Goal: Transaction & Acquisition: Purchase product/service

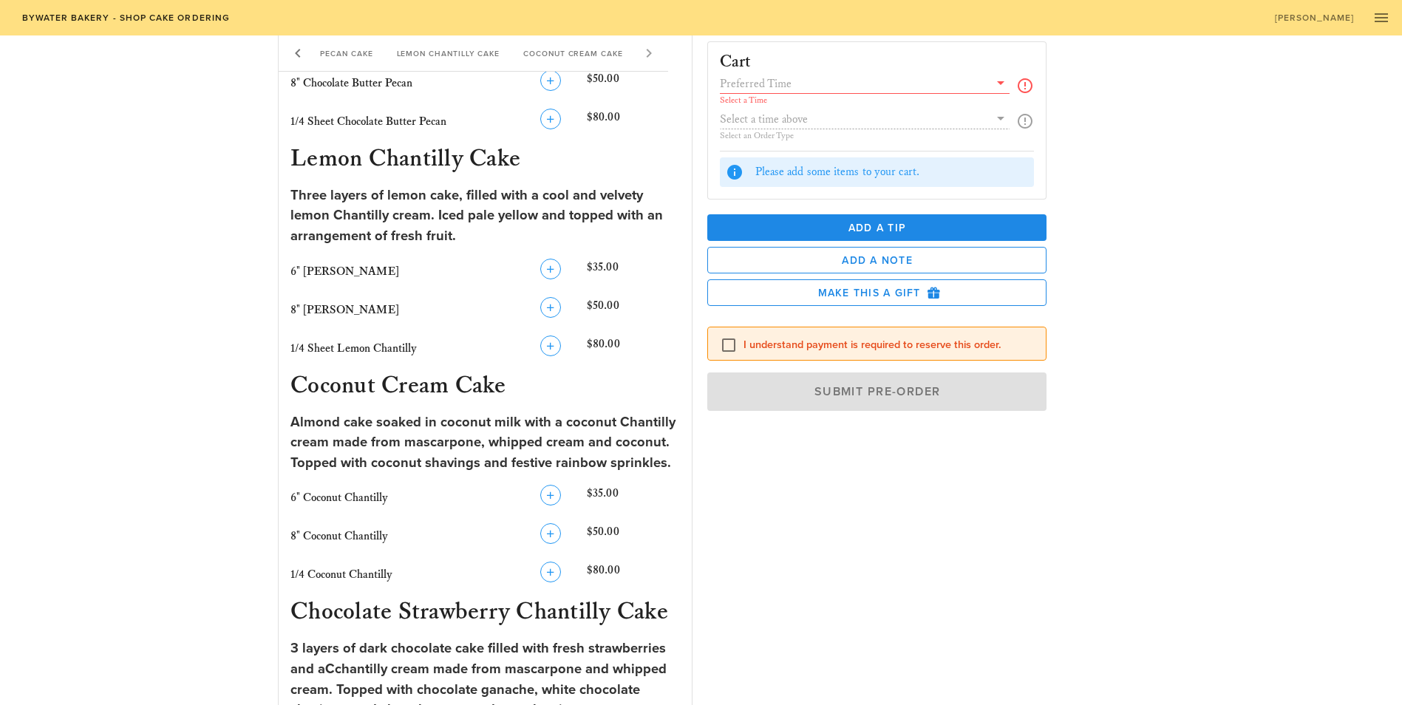
scroll to position [1014, 0]
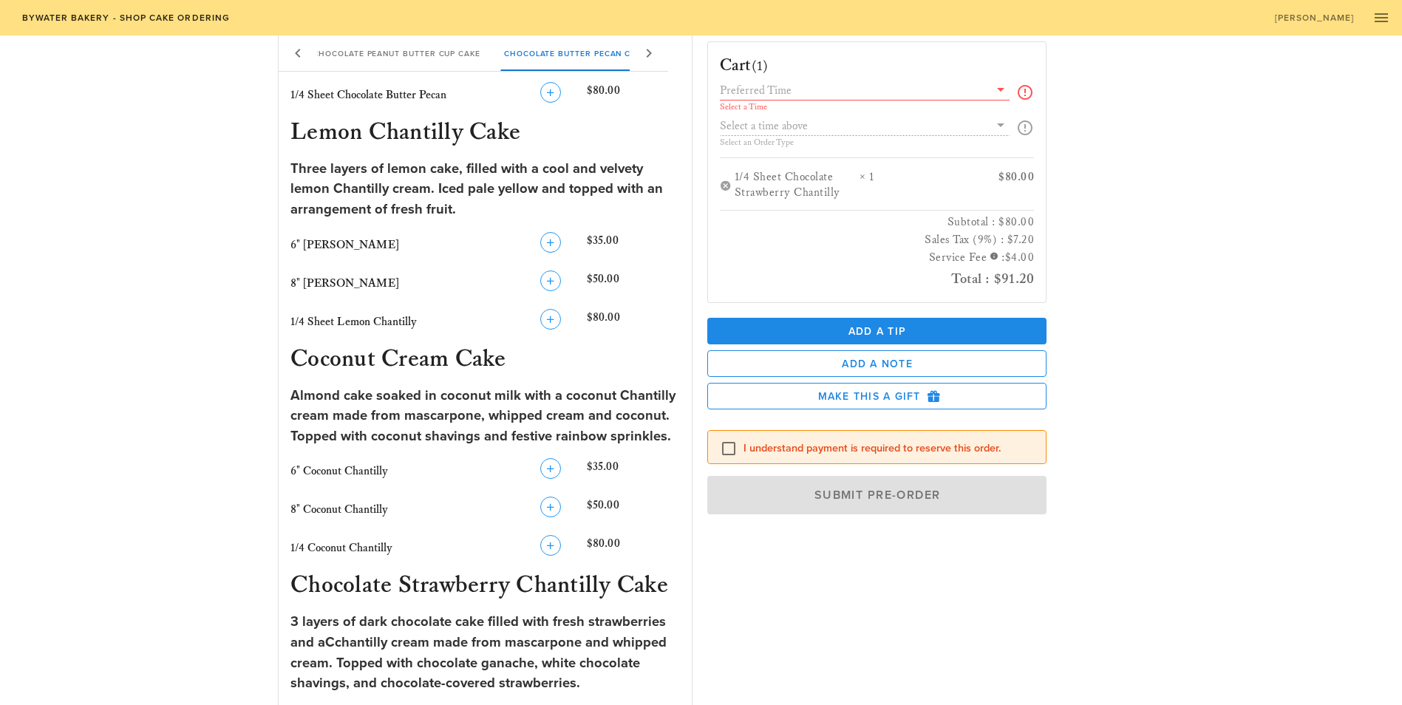
scroll to position [932, 0]
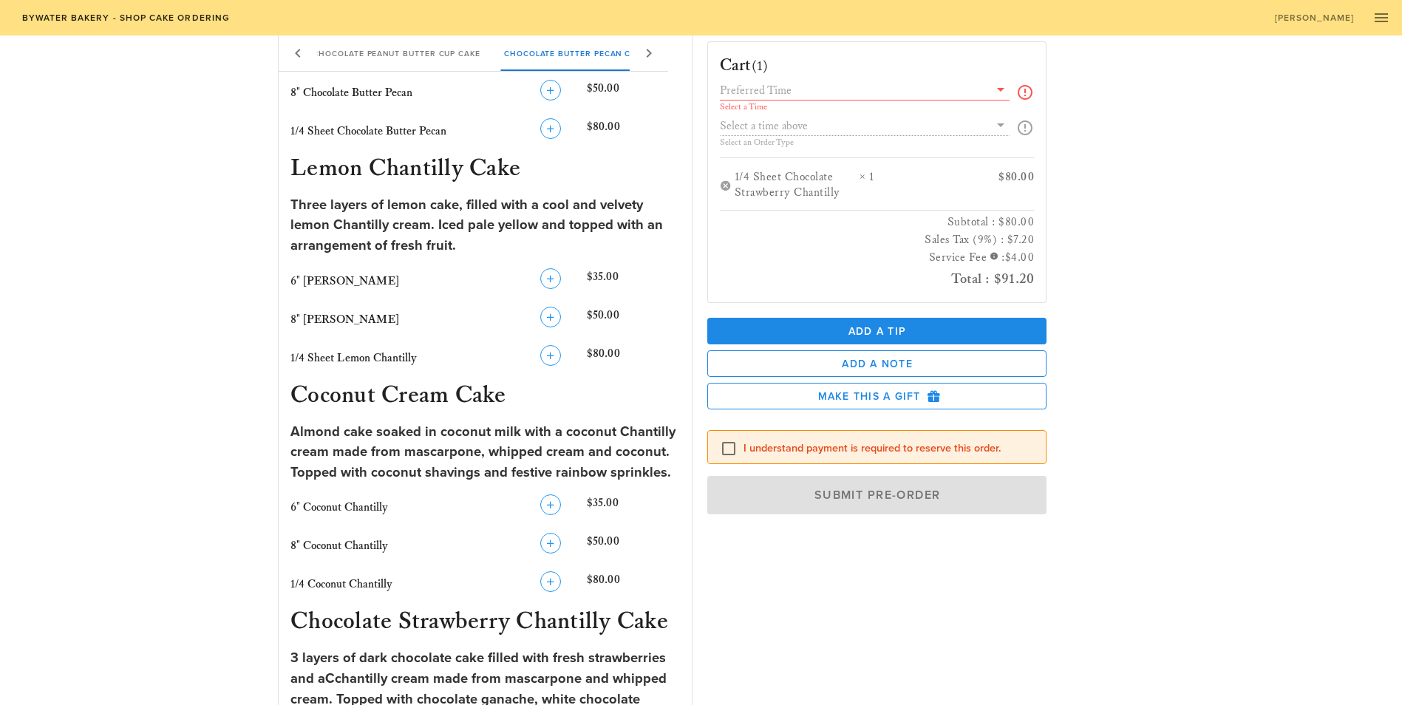
click at [1009, 91] on icon at bounding box center [1001, 90] width 18 height 18
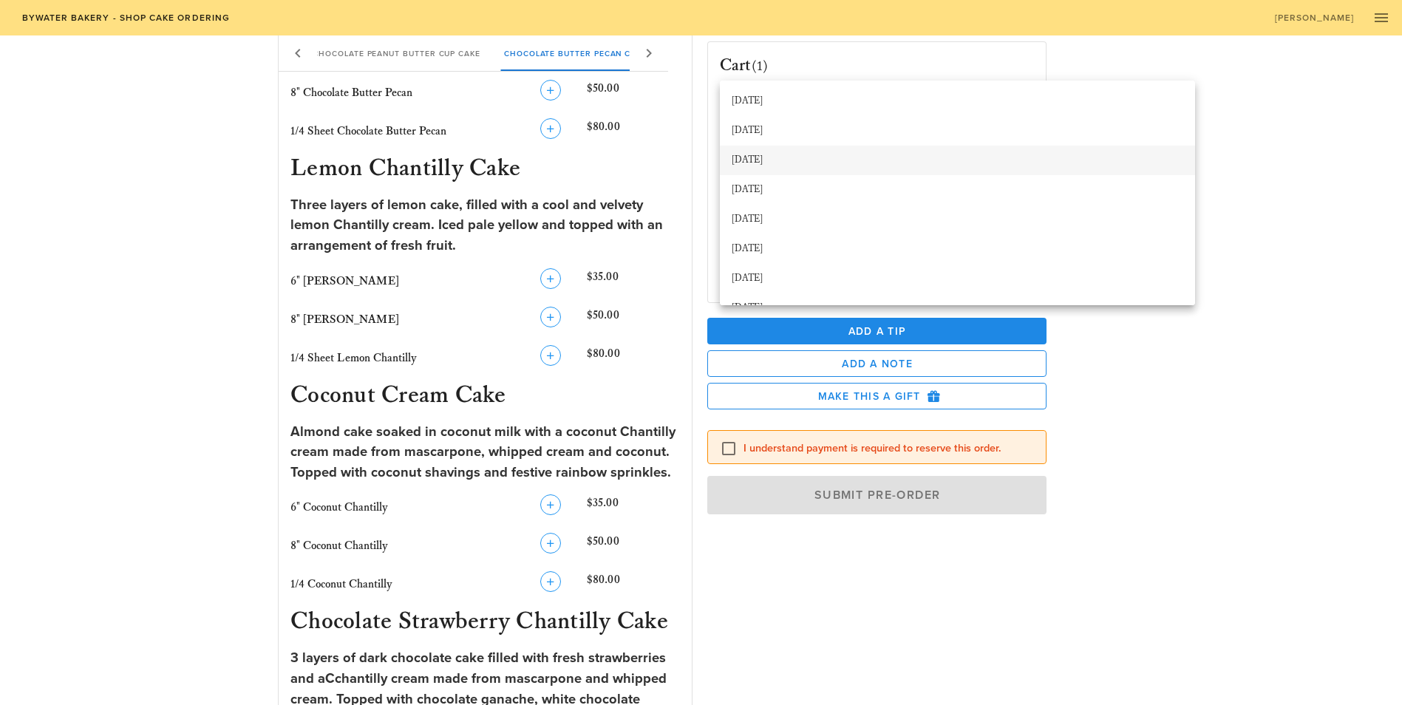
click at [791, 163] on div "[DATE]" at bounding box center [956, 160] width 451 height 12
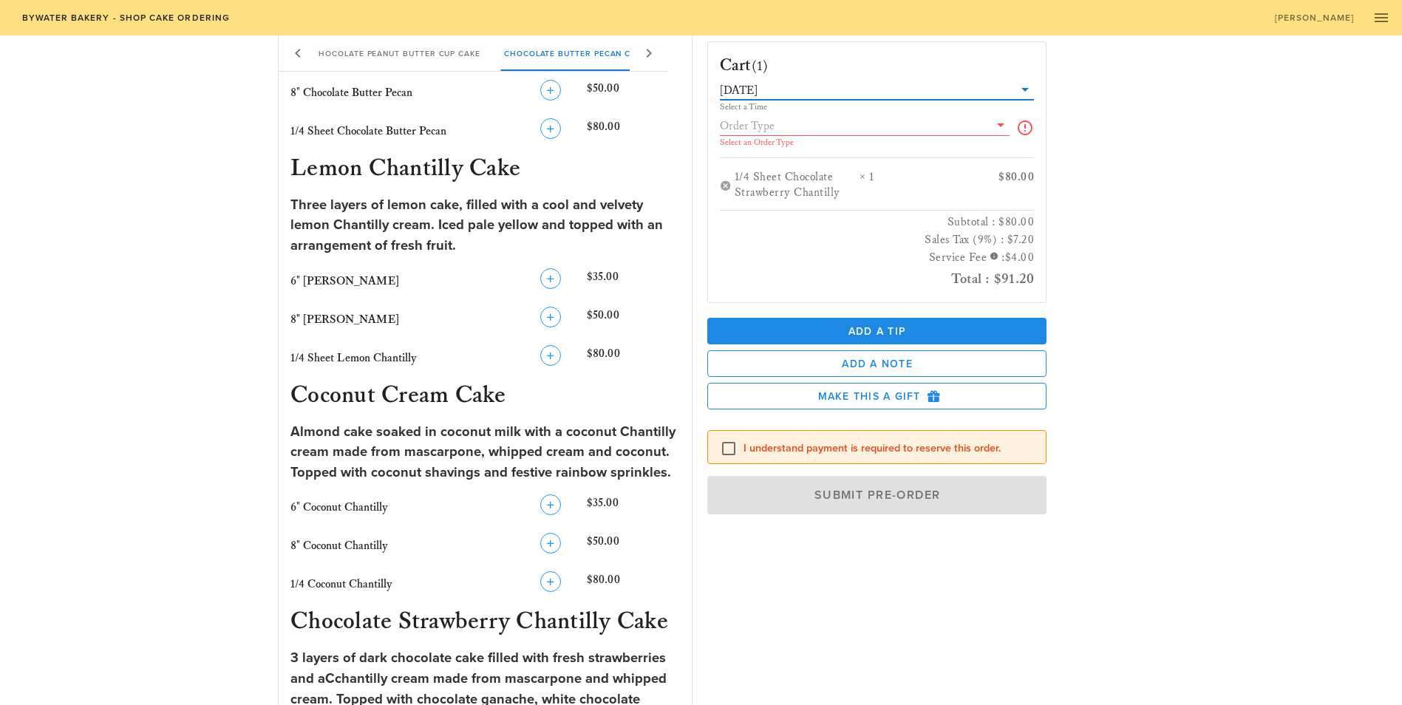
click at [1009, 127] on icon at bounding box center [1001, 125] width 18 height 18
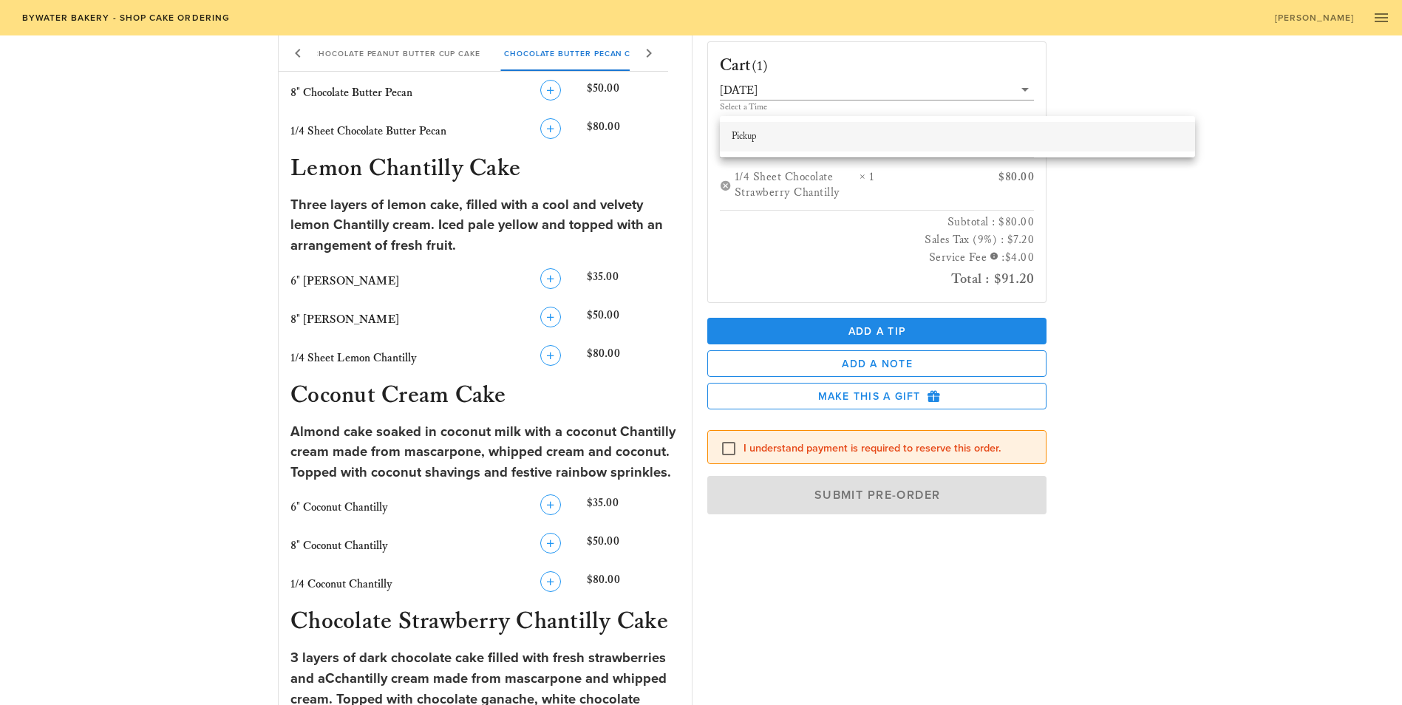
click at [883, 145] on div "Pickup" at bounding box center [956, 137] width 451 height 24
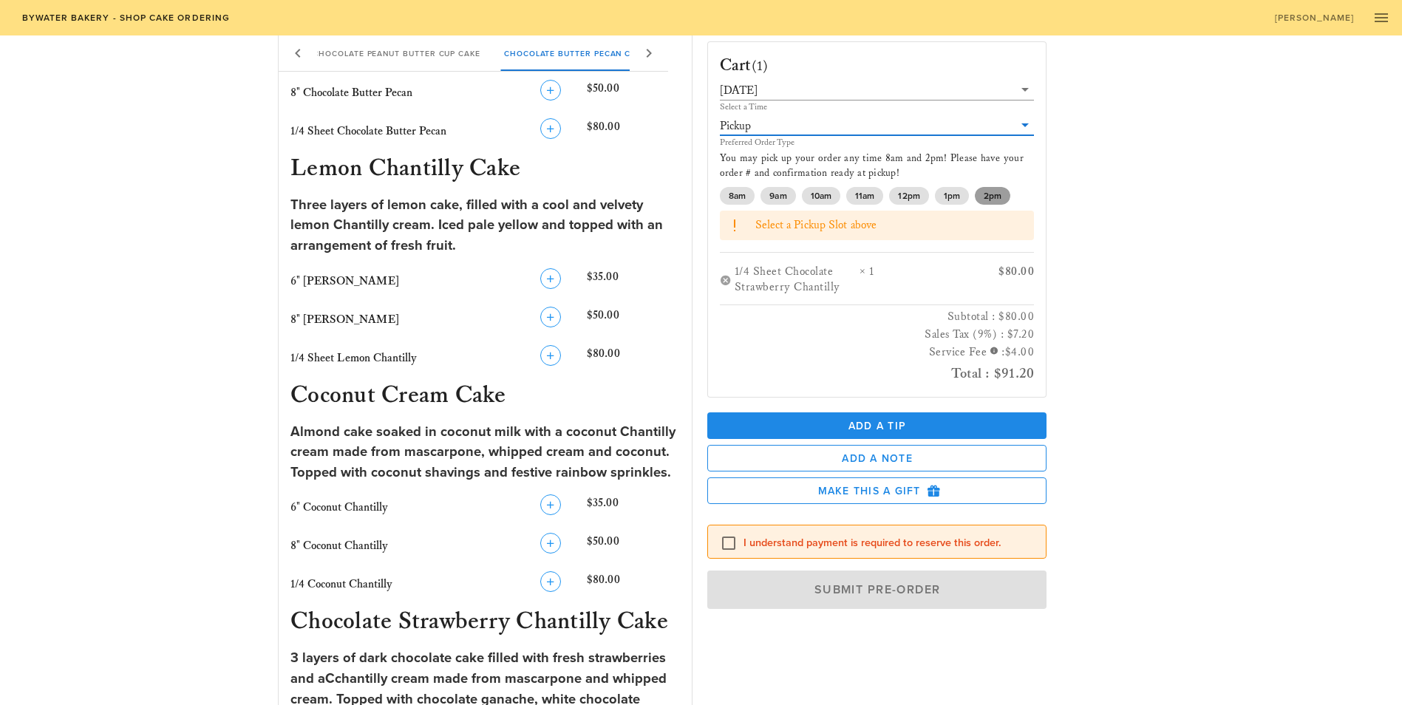
click at [981, 187] on span "2pm" at bounding box center [992, 196] width 35 height 18
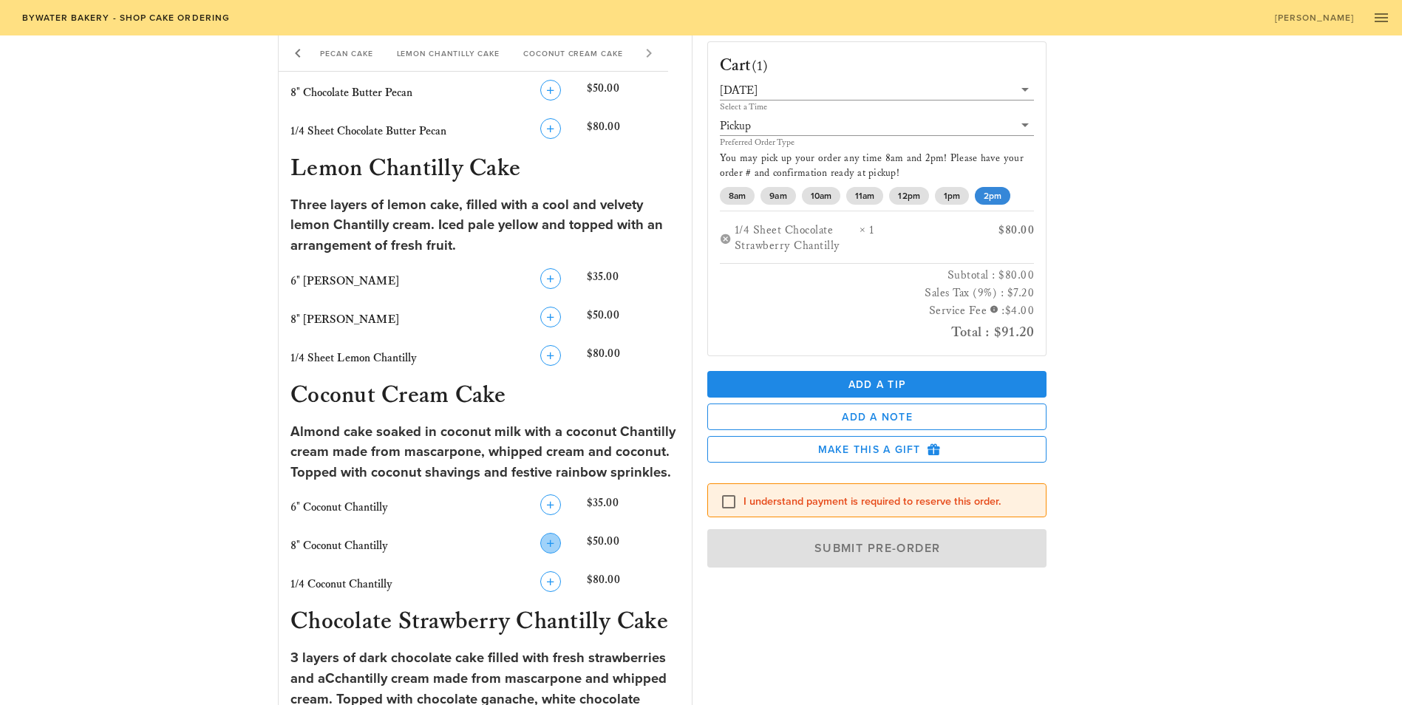
click at [542, 534] on icon "button" at bounding box center [551, 543] width 18 height 18
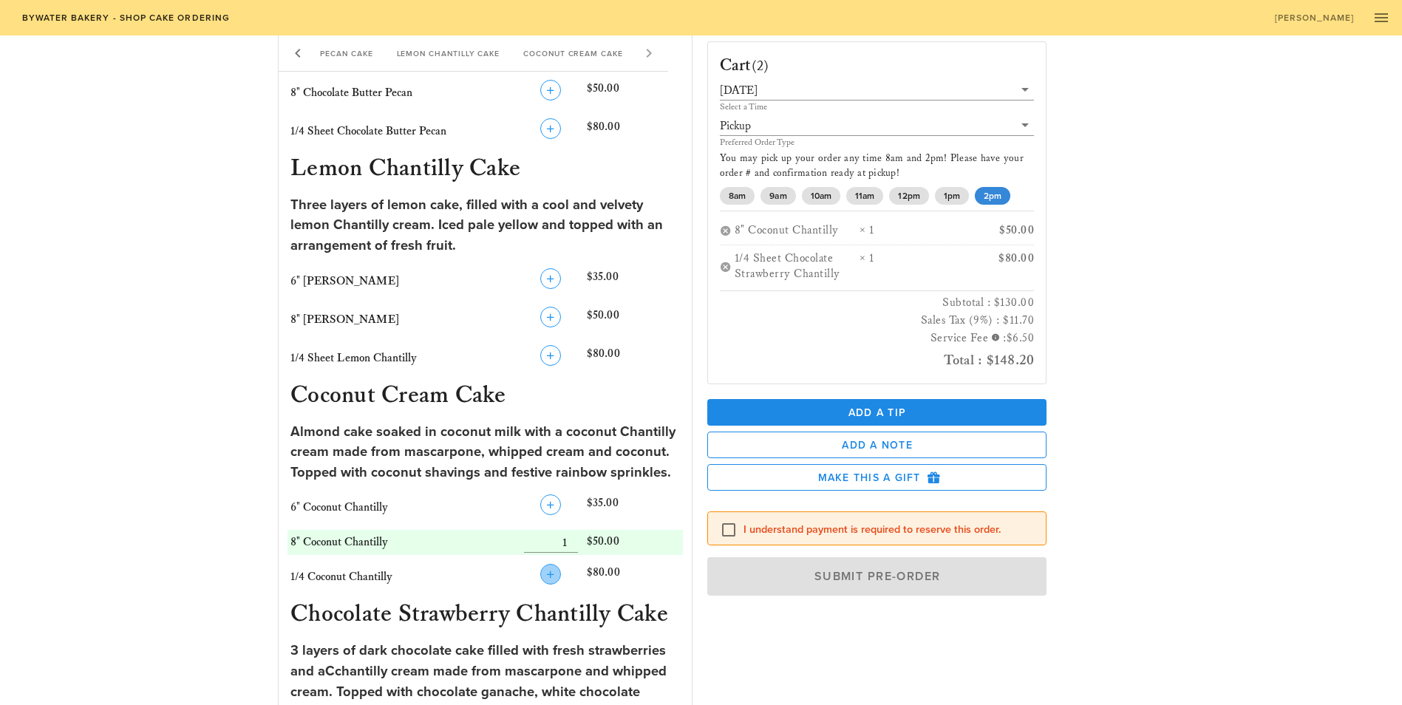
click at [542, 565] on icon "button" at bounding box center [551, 574] width 18 height 18
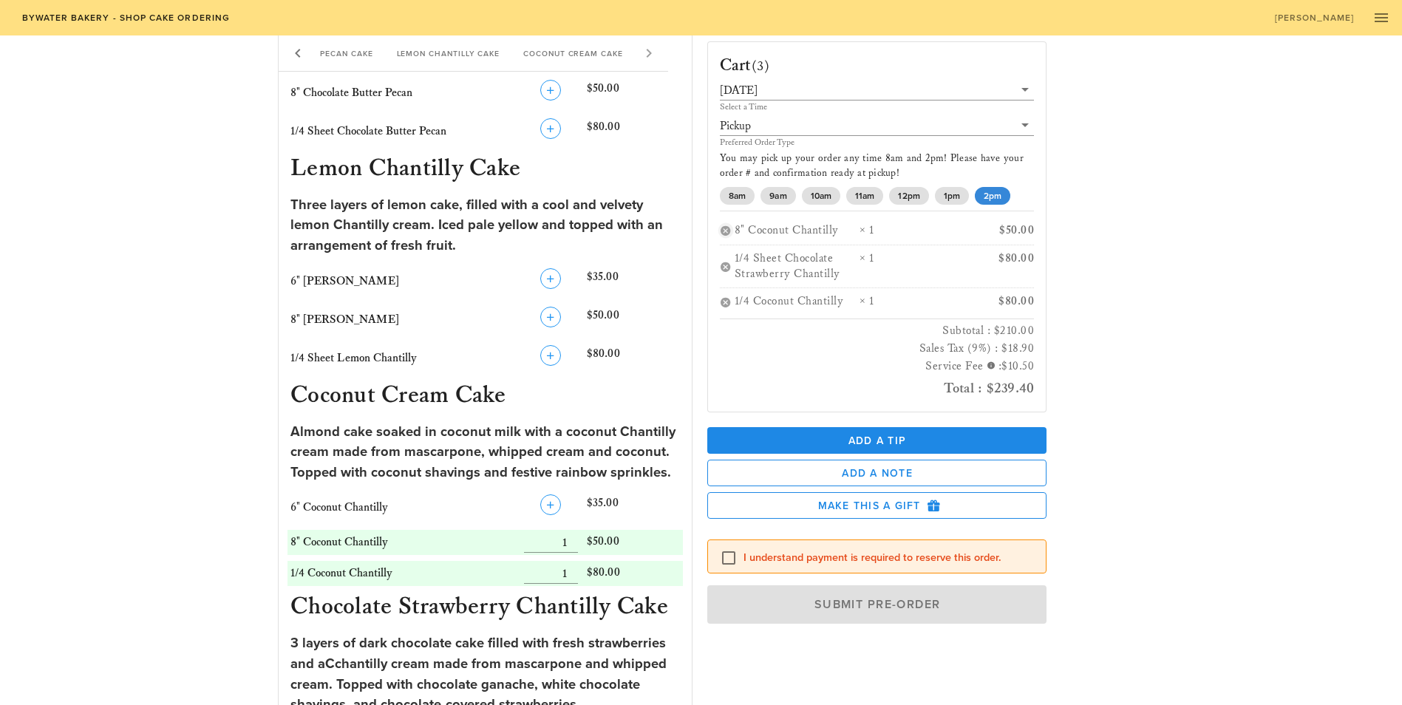
click at [724, 225] on button "button" at bounding box center [726, 231] width 12 height 12
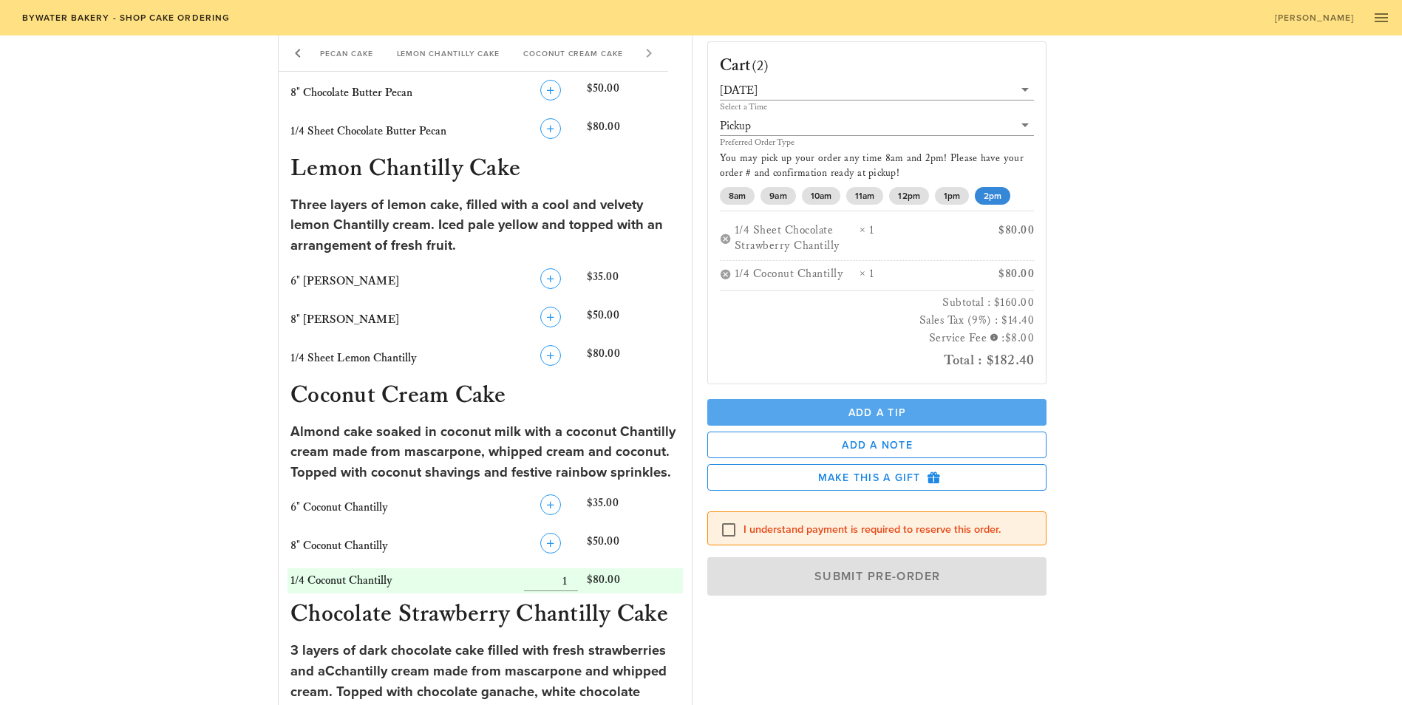
click at [1035, 406] on span "Add a Tip" at bounding box center [877, 412] width 316 height 13
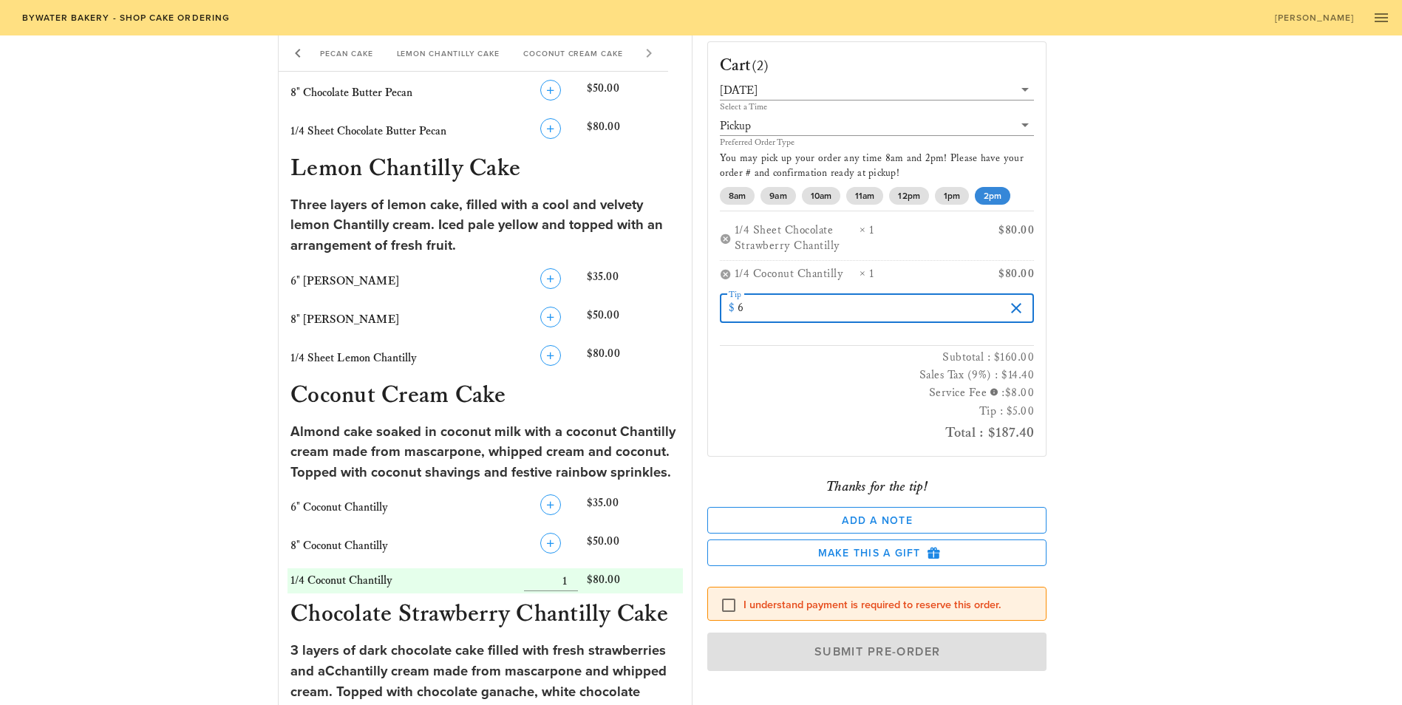
click at [1005, 296] on input "6" at bounding box center [870, 308] width 267 height 24
click at [1005, 296] on input "7" at bounding box center [870, 308] width 267 height 24
click at [1005, 296] on input "8" at bounding box center [870, 308] width 267 height 24
click at [1005, 296] on input "9" at bounding box center [870, 308] width 267 height 24
click at [1005, 296] on input "10" at bounding box center [870, 308] width 267 height 24
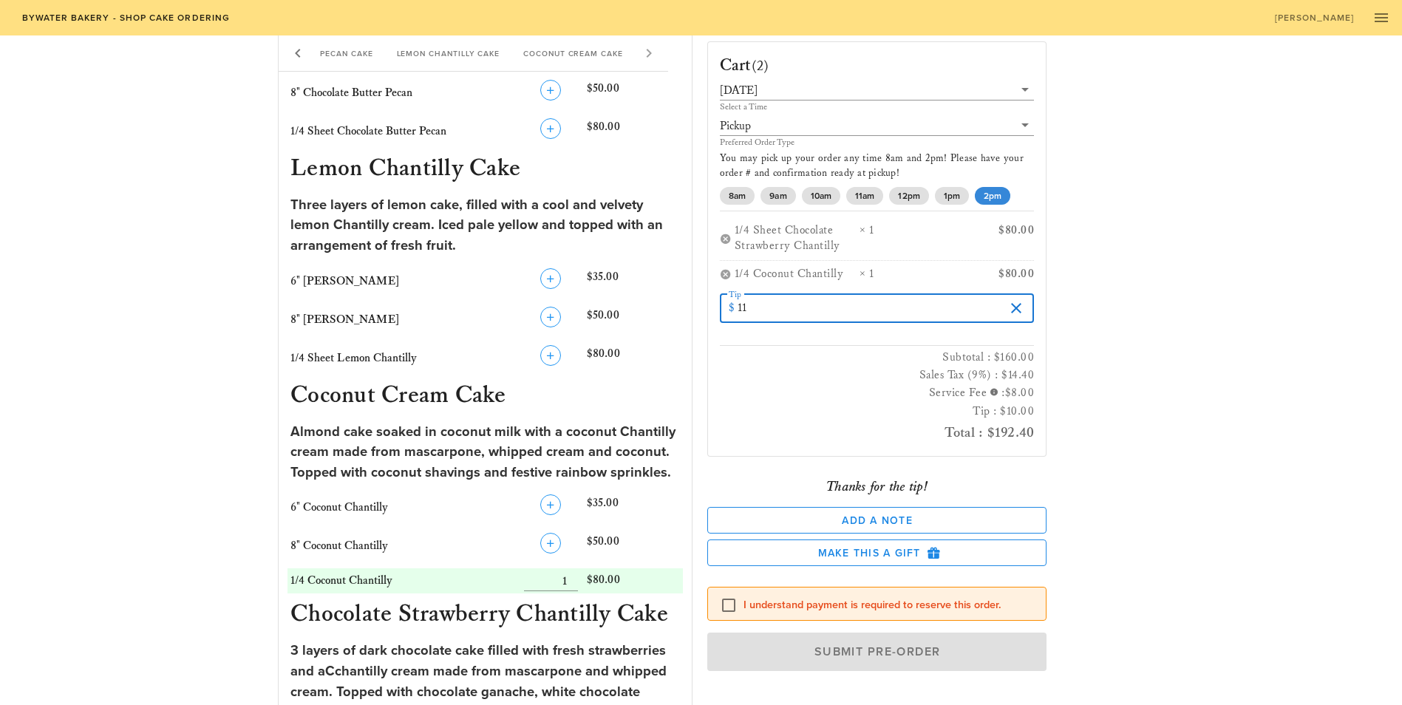
click at [1005, 296] on input "11" at bounding box center [870, 308] width 267 height 24
click at [1005, 296] on input "12" at bounding box center [870, 308] width 267 height 24
click at [1005, 296] on input "13" at bounding box center [870, 308] width 267 height 24
click at [1005, 296] on input "14" at bounding box center [870, 308] width 267 height 24
type input "15"
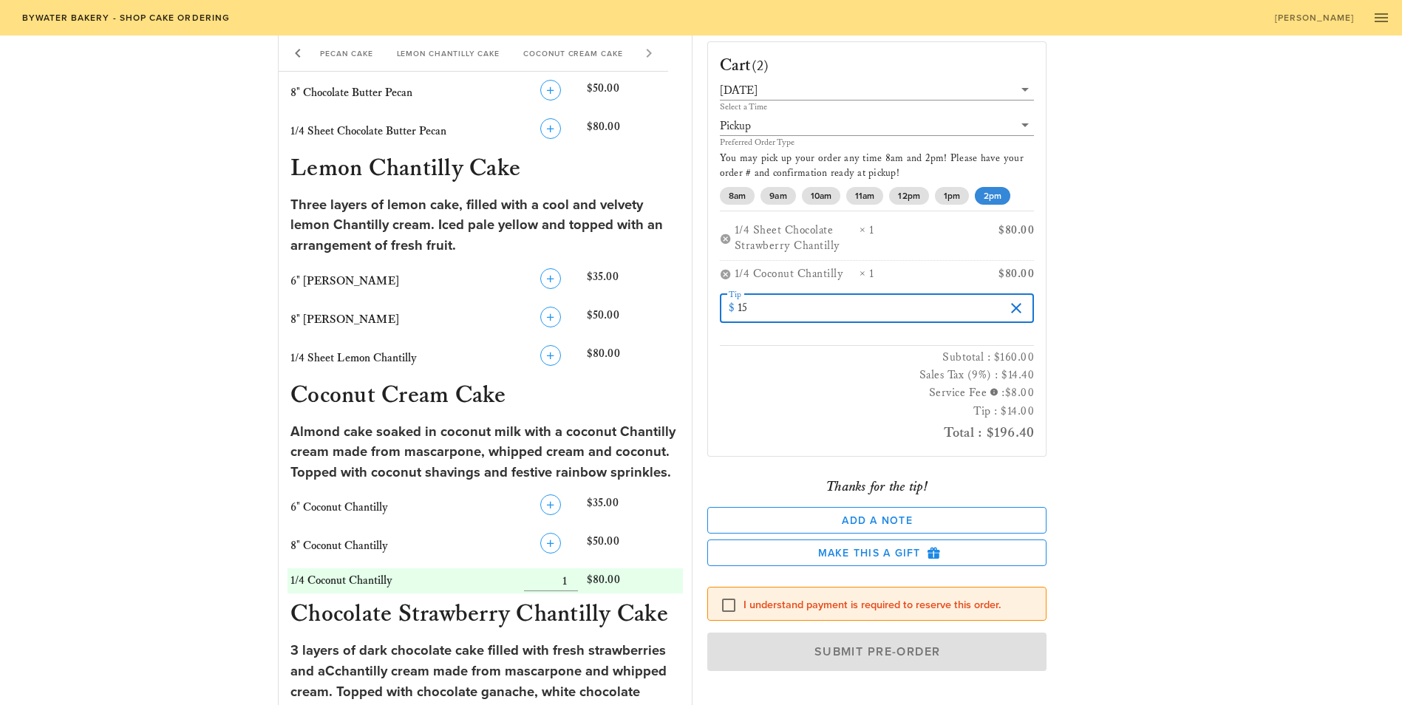
click at [1005, 296] on input "15" at bounding box center [870, 308] width 267 height 24
click at [982, 403] on h3 "Tip : $15.00" at bounding box center [877, 412] width 315 height 18
